Goal: Task Accomplishment & Management: Manage account settings

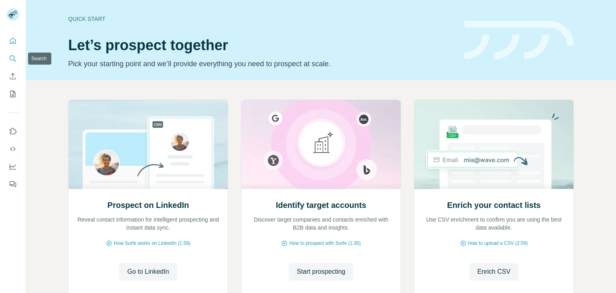
click at [12, 62] on icon "Search" at bounding box center [13, 59] width 8 height 8
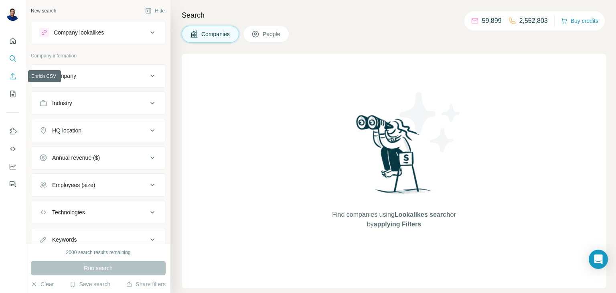
click at [13, 81] on button "Enrich CSV" at bounding box center [12, 76] width 13 height 14
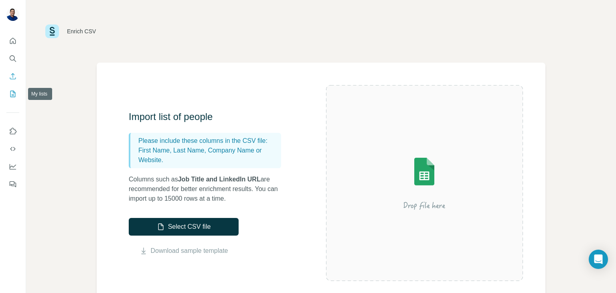
click at [12, 94] on icon "My lists" at bounding box center [14, 93] width 4 height 5
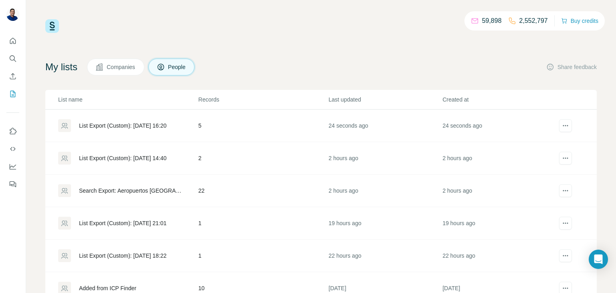
click at [96, 130] on div "List Export (Custom): [DATE] 16:20" at bounding box center [128, 125] width 140 height 13
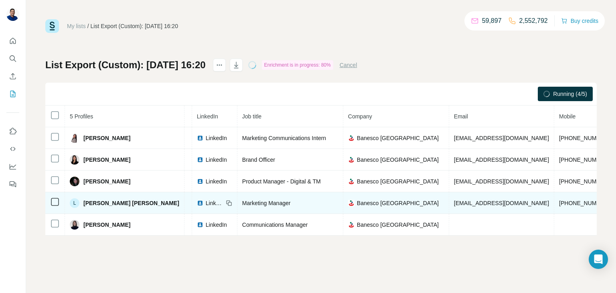
scroll to position [0, 42]
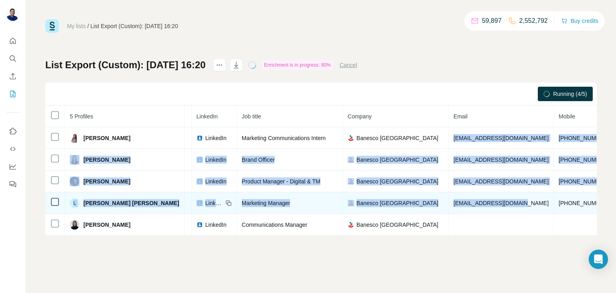
drag, startPoint x: 406, startPoint y: 138, endPoint x: 483, endPoint y: 202, distance: 100.8
click at [483, 202] on tbody "Arianny Eguez Found LinkedIn Marketing Communications Intern Banesco USA aeguez…" at bounding box center [386, 181] width 766 height 108
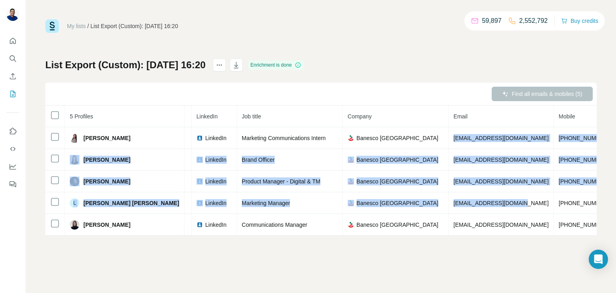
click at [211, 103] on div "Find all emails & mobiles (5)" at bounding box center [321, 94] width 552 height 23
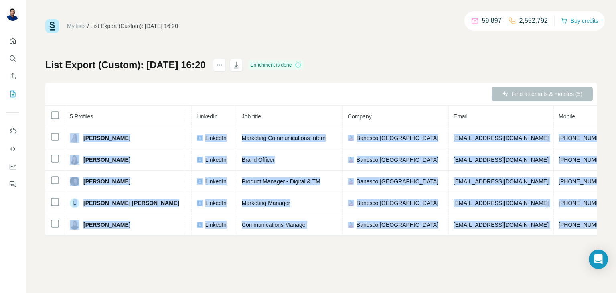
scroll to position [0, 124]
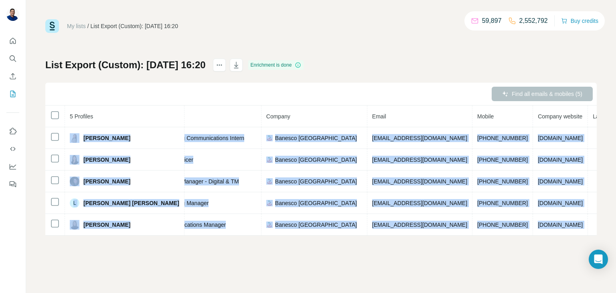
drag, startPoint x: 69, startPoint y: 137, endPoint x: 597, endPoint y: 226, distance: 535.0
click at [597, 226] on div "5 Profiles Status LinkedIn Job title Company Email Mobile Company website Landl…" at bounding box center [321, 171] width 552 height 130
copy tbody "Arianny Eguez Found LinkedIn Marketing Communications Intern Banesco USA aeguez…"
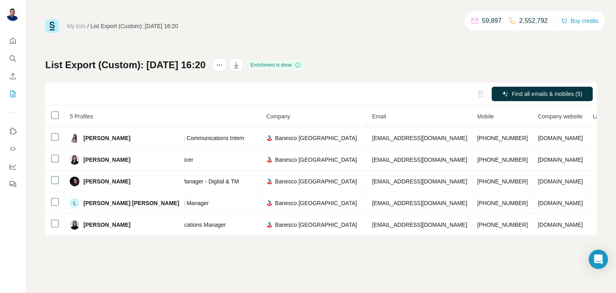
click at [283, 98] on div "Find all emails & mobiles (5)" at bounding box center [321, 94] width 552 height 23
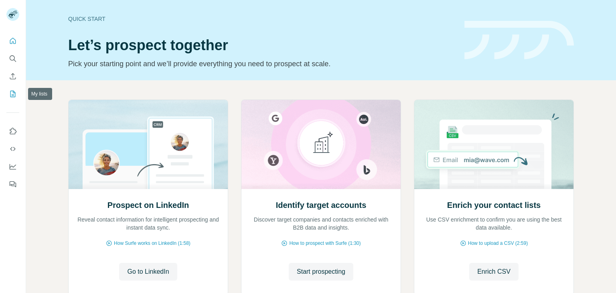
click at [17, 94] on button "My lists" at bounding box center [12, 94] width 13 height 14
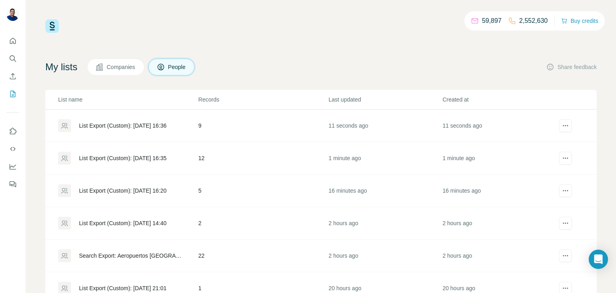
click at [142, 161] on div "List Export (Custom): [DATE] 16:35" at bounding box center [122, 158] width 87 height 8
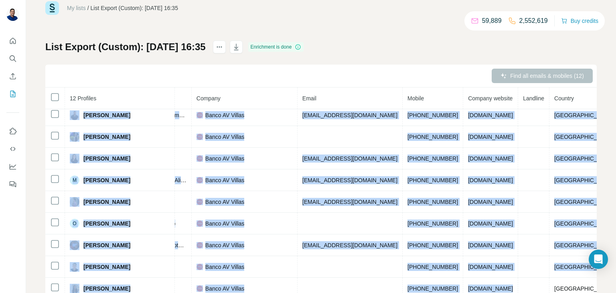
scroll to position [44, 0]
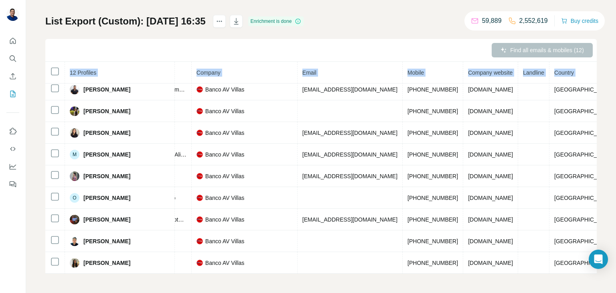
drag, startPoint x: 67, startPoint y: 128, endPoint x: 567, endPoint y: 302, distance: 530.0
click at [567, 292] on html "My lists / List Export (Custom): [DATE] 16:35 59,889 2,552,619 Buy credits List…" at bounding box center [308, 176] width 616 height 353
copy table "12 Profiles Status LinkedIn Job title Company Email Mobile Company website Land…"
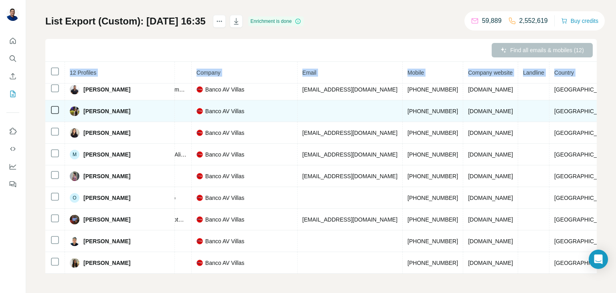
click at [338, 101] on td at bounding box center [350, 111] width 105 height 22
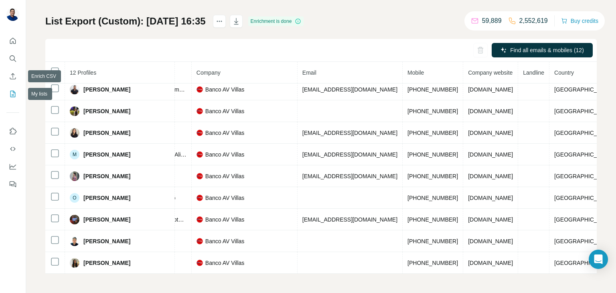
click at [14, 95] on icon "My lists" at bounding box center [13, 94] width 8 height 8
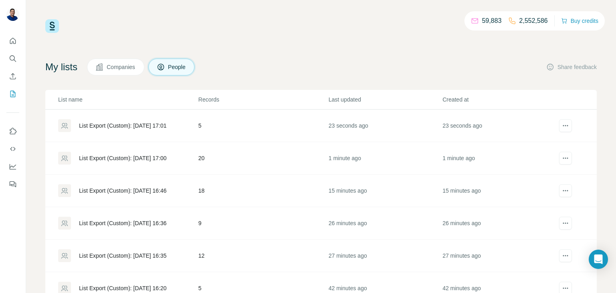
click at [124, 158] on div "List Export (Custom): [DATE] 17:00" at bounding box center [122, 158] width 87 height 8
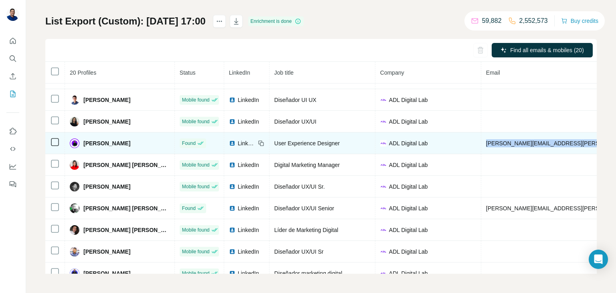
drag, startPoint x: 478, startPoint y: 143, endPoint x: 582, endPoint y: 142, distance: 103.5
click at [582, 142] on tr "[PERSON_NAME] Found LinkedIn User Experience Designer ADL Digital Lab [PERSON_N…" at bounding box center [469, 143] width 849 height 22
copy span "[PERSON_NAME][EMAIL_ADDRESS][PERSON_NAME][DOMAIN_NAME]"
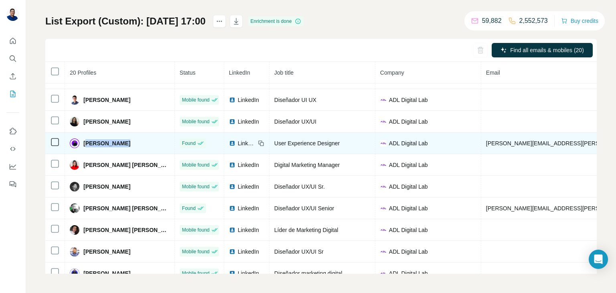
drag, startPoint x: 131, startPoint y: 146, endPoint x: 85, endPoint y: 142, distance: 45.8
click at [85, 142] on div "[PERSON_NAME]" at bounding box center [120, 143] width 100 height 10
click at [85, 142] on span "[PERSON_NAME]" at bounding box center [106, 143] width 47 height 8
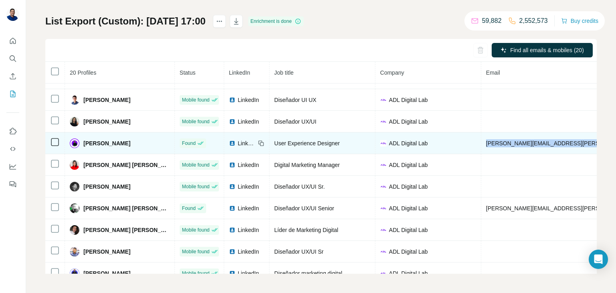
drag, startPoint x: 482, startPoint y: 144, endPoint x: 575, endPoint y: 145, distance: 93.1
click at [575, 145] on td "[PERSON_NAME][EMAIL_ADDRESS][PERSON_NAME][DOMAIN_NAME]" at bounding box center [580, 143] width 198 height 22
copy span "[PERSON_NAME][EMAIL_ADDRESS][PERSON_NAME][DOMAIN_NAME]"
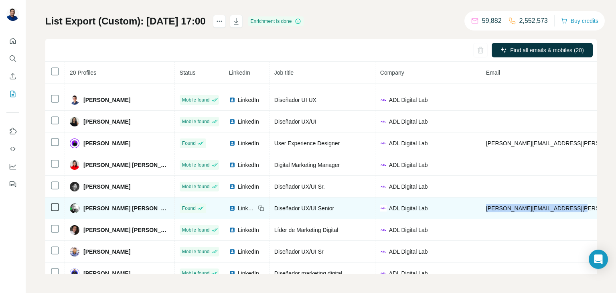
drag, startPoint x: 483, startPoint y: 209, endPoint x: 571, endPoint y: 207, distance: 87.9
click at [571, 207] on td "[PERSON_NAME][EMAIL_ADDRESS][PERSON_NAME][DOMAIN_NAME]" at bounding box center [580, 208] width 198 height 22
copy span "[PERSON_NAME][EMAIL_ADDRESS][PERSON_NAME][DOMAIN_NAME]"
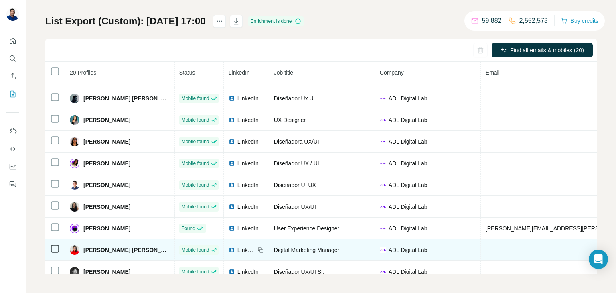
scroll to position [18, 0]
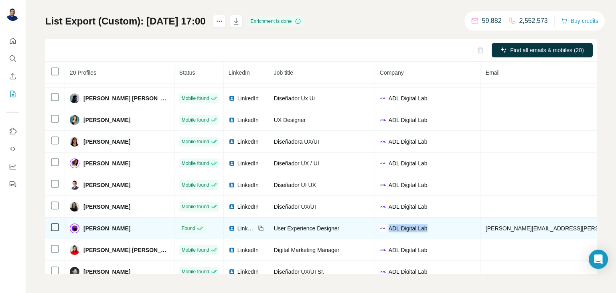
drag, startPoint x: 435, startPoint y: 229, endPoint x: 384, endPoint y: 225, distance: 51.1
click at [384, 225] on div "ADL Digital Lab" at bounding box center [428, 228] width 96 height 8
copy span "ADL Digital Lab"
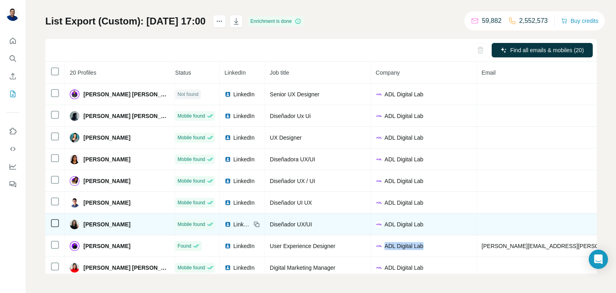
scroll to position [0, 0]
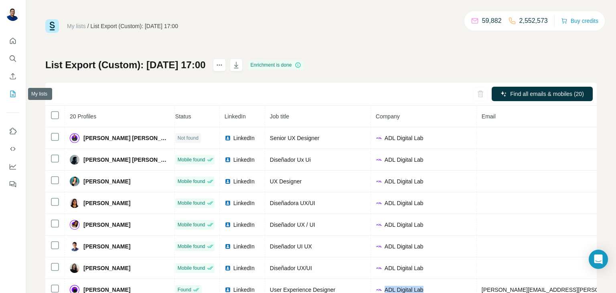
click at [12, 88] on button "My lists" at bounding box center [12, 94] width 13 height 14
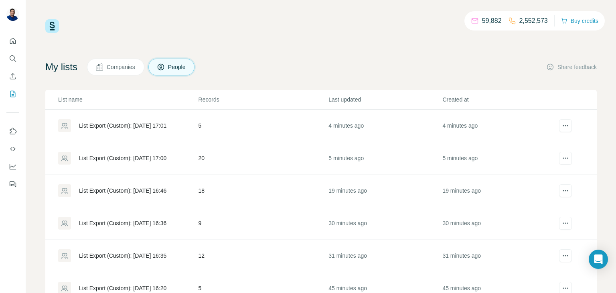
click at [128, 124] on div "List Export (Custom): [DATE] 17:01" at bounding box center [122, 126] width 87 height 8
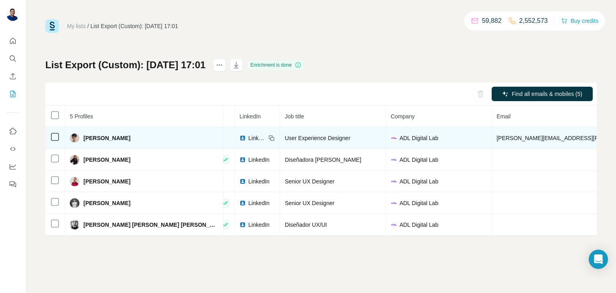
scroll to position [0, 39]
drag, startPoint x: 433, startPoint y: 138, endPoint x: 526, endPoint y: 143, distance: 92.8
click at [526, 143] on td "[PERSON_NAME][EMAIL_ADDRESS][PERSON_NAME][DOMAIN_NAME]" at bounding box center [590, 138] width 198 height 22
copy span "[PERSON_NAME][EMAIL_ADDRESS][PERSON_NAME][DOMAIN_NAME]"
drag, startPoint x: 83, startPoint y: 139, endPoint x: 138, endPoint y: 144, distance: 55.1
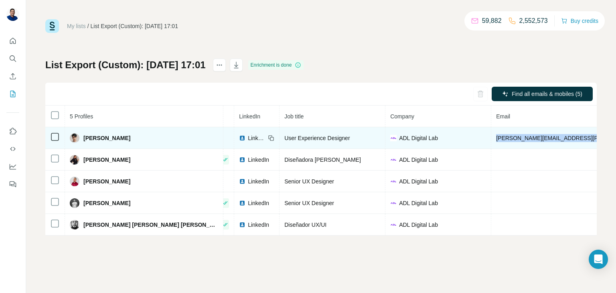
click at [138, 144] on td "[PERSON_NAME]" at bounding box center [144, 138] width 158 height 22
copy span "[PERSON_NAME]"
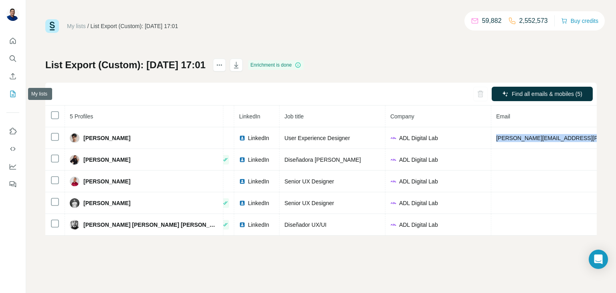
click at [12, 95] on icon "My lists" at bounding box center [13, 94] width 8 height 8
